Goal: Information Seeking & Learning: Learn about a topic

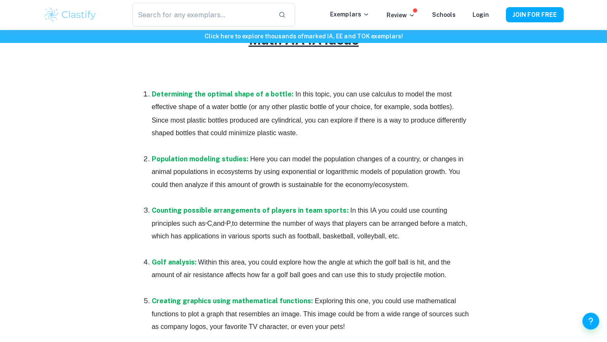
scroll to position [466, 0]
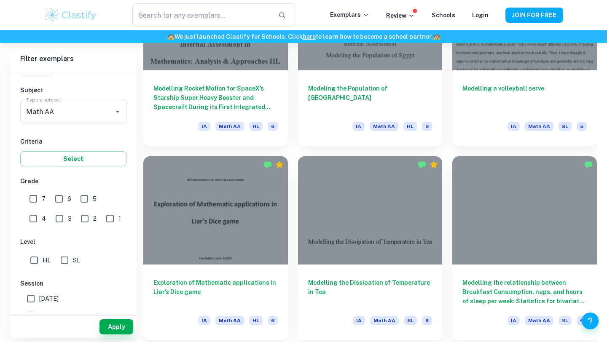
scroll to position [2074, 0]
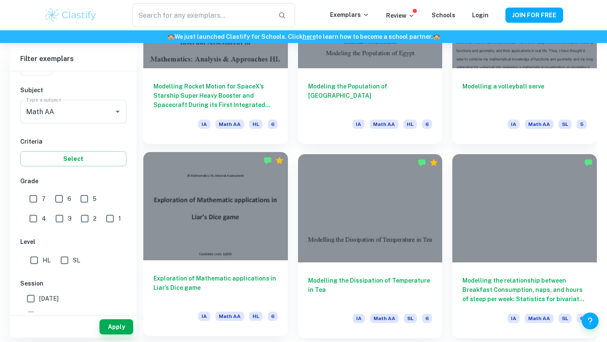
click at [175, 269] on div "Exploration of Mathematic applications in Liar’s Dice game IA Math AA HL 6" at bounding box center [215, 299] width 145 height 76
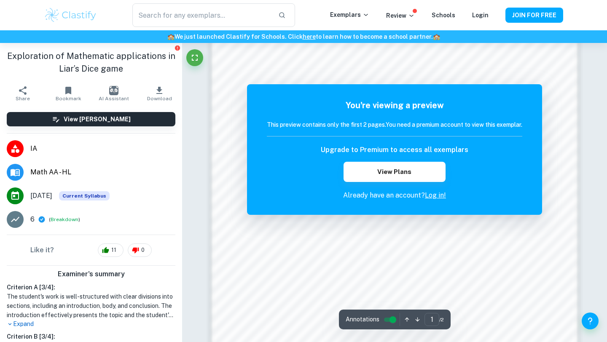
scroll to position [556, 0]
click at [524, 21] on button "JOIN FOR FREE" at bounding box center [535, 15] width 58 height 15
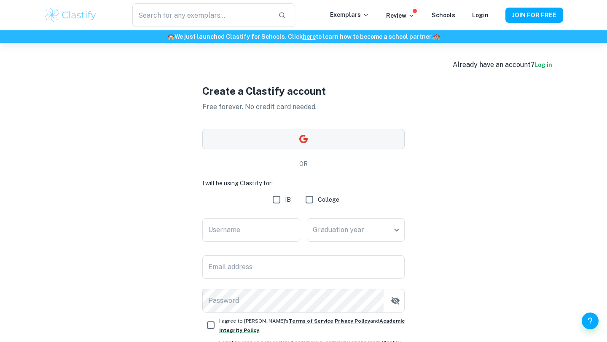
click at [350, 137] on button "button" at bounding box center [303, 139] width 202 height 20
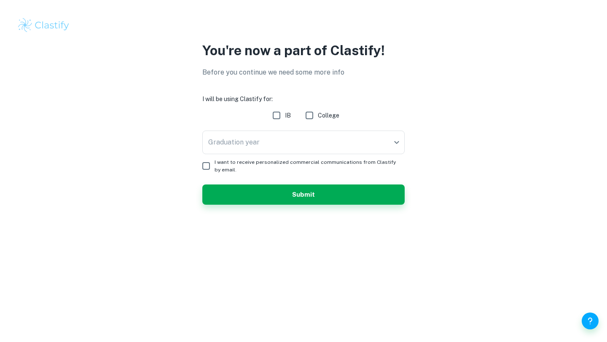
checkbox input "true"
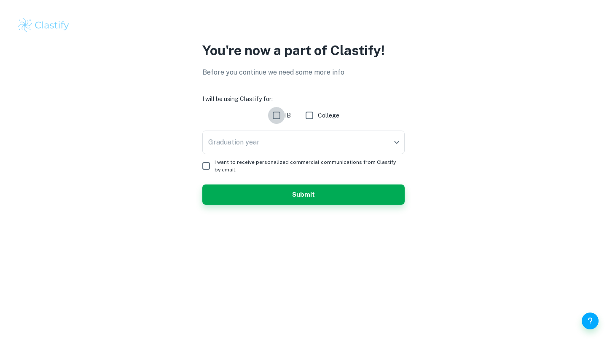
click at [280, 121] on input "IB" at bounding box center [276, 115] width 17 height 17
checkbox input "true"
click at [281, 138] on body "We value your privacy We use cookies to enhance your browsing experience, serve…" at bounding box center [303, 171] width 607 height 342
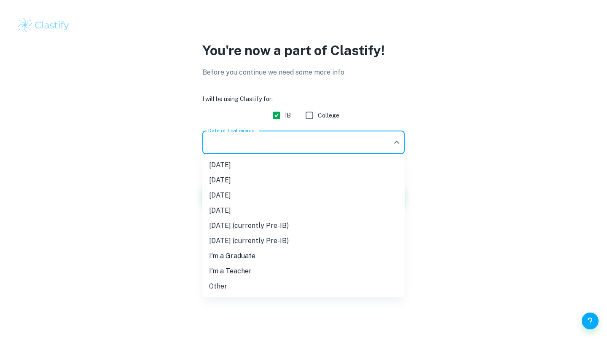
drag, startPoint x: 292, startPoint y: 226, endPoint x: 296, endPoint y: 228, distance: 4.9
click at [296, 228] on li "May 2027 (currently Pre-IB)" at bounding box center [303, 225] width 202 height 15
type input "M27"
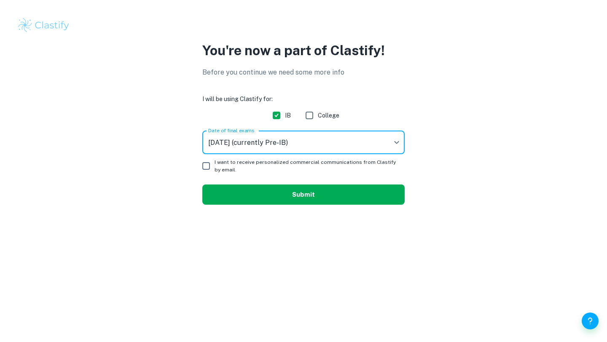
click at [272, 191] on button "Submit" at bounding box center [303, 195] width 202 height 20
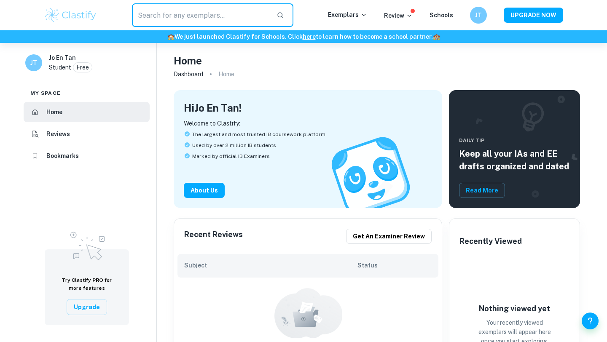
click at [207, 19] on input "text" at bounding box center [201, 15] width 138 height 24
type input "maths aa hl ia"
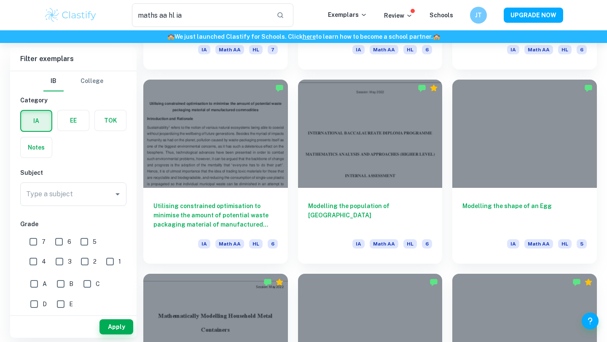
scroll to position [773, 0]
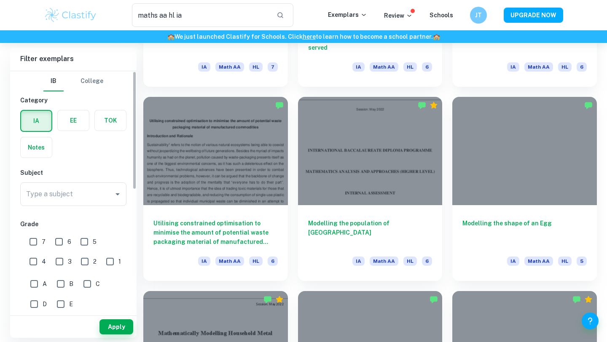
click at [34, 245] on input "7" at bounding box center [33, 242] width 17 height 17
checkbox input "true"
click at [116, 329] on button "Apply" at bounding box center [117, 327] width 34 height 15
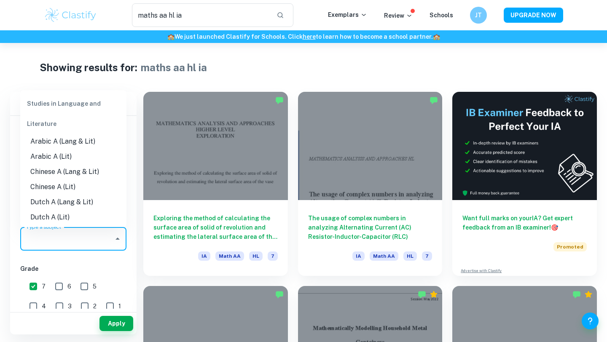
click at [73, 237] on input "Type a subject" at bounding box center [67, 239] width 86 height 16
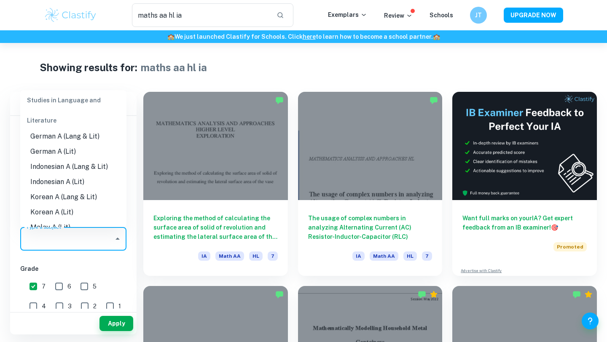
scroll to position [225, 0]
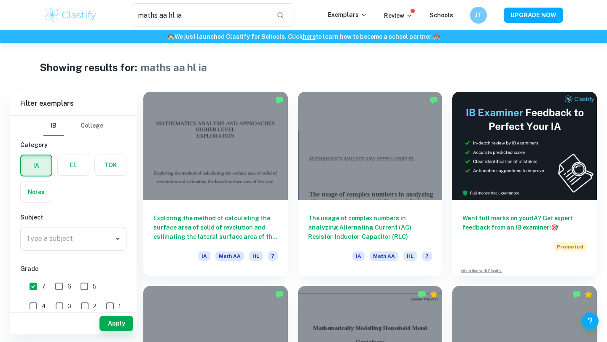
click at [72, 19] on img at bounding box center [71, 15] width 54 height 17
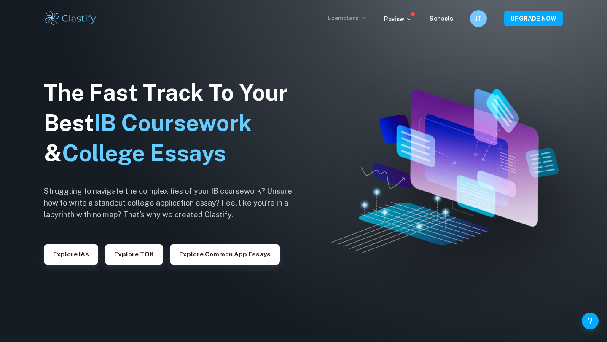
click at [346, 16] on p "Exemplars" at bounding box center [347, 17] width 39 height 9
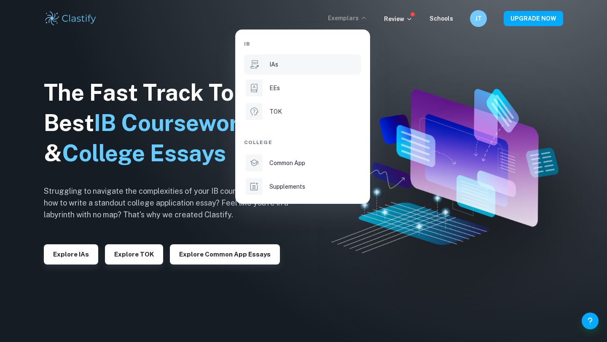
click at [270, 63] on p "IAs" at bounding box center [273, 64] width 9 height 9
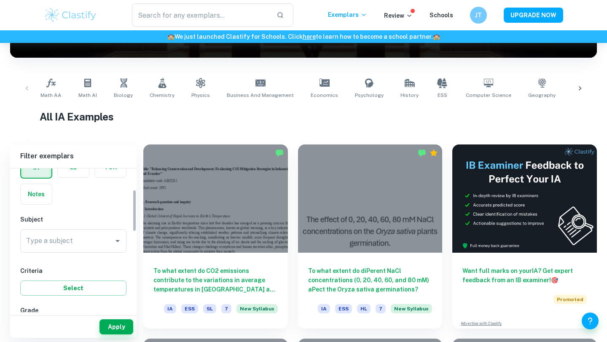
scroll to position [73, 0]
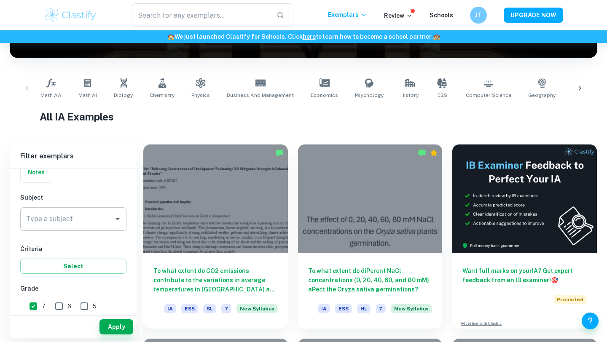
click at [79, 221] on input "Type a subject" at bounding box center [67, 219] width 86 height 16
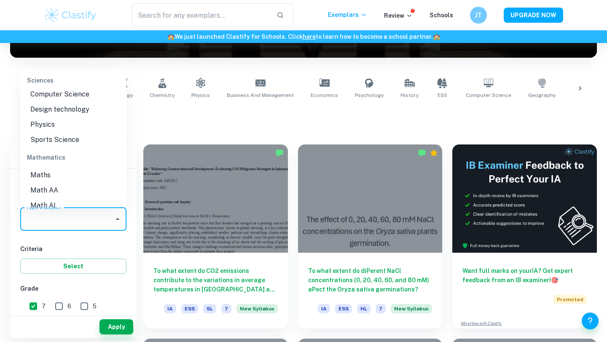
scroll to position [1090, 0]
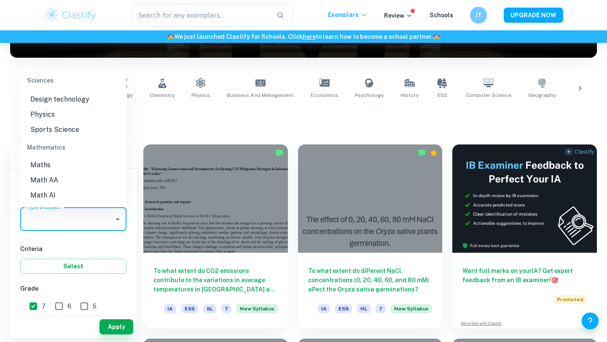
click at [46, 173] on li "Math AA" at bounding box center [73, 180] width 106 height 15
type input "Math AA"
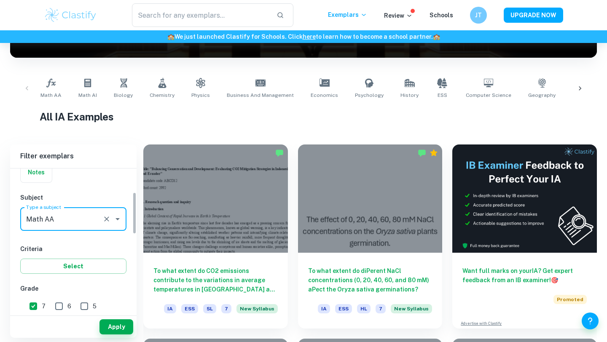
scroll to position [81, 0]
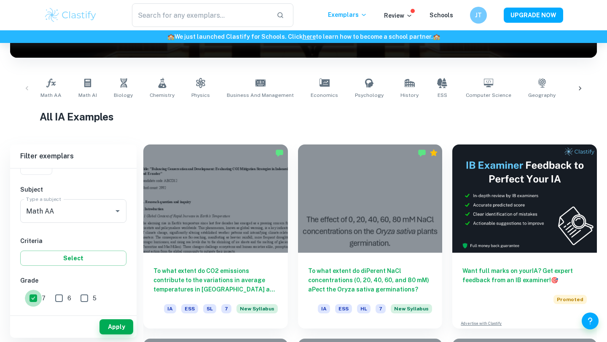
click at [33, 303] on input "7" at bounding box center [33, 298] width 17 height 17
checkbox input "false"
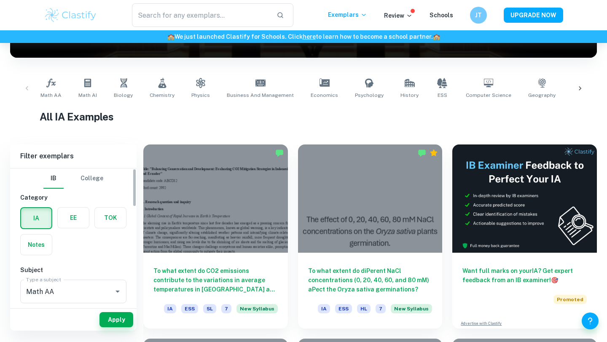
scroll to position [132, 0]
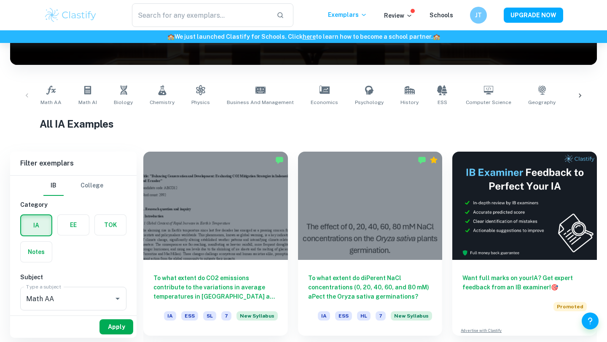
click at [106, 326] on button "Apply" at bounding box center [117, 327] width 34 height 15
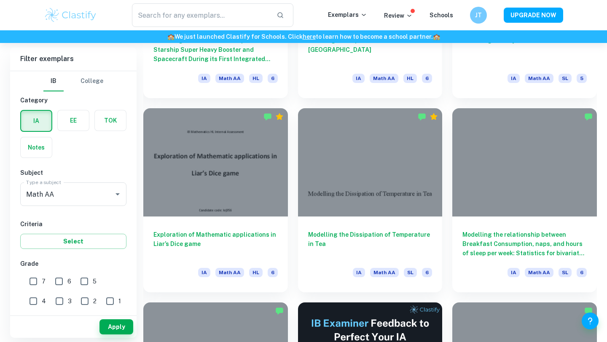
scroll to position [2143, 0]
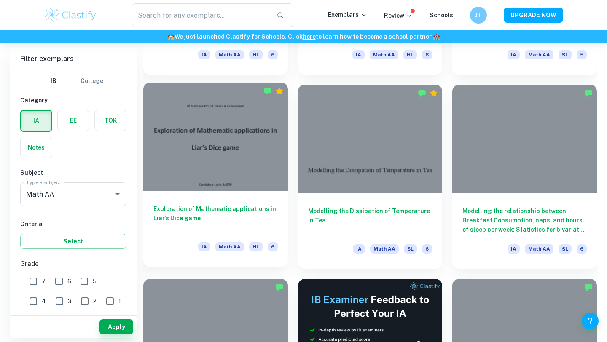
click at [207, 207] on h6 "Exploration of Mathematic applications in Liar’s Dice game" at bounding box center [215, 219] width 124 height 28
